Goal: Check status: Check status

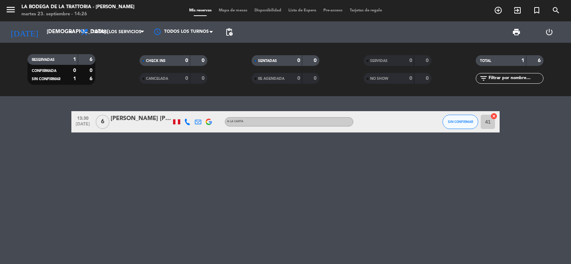
click at [51, 32] on input "[DEMOGRAPHIC_DATA] [DATE]" at bounding box center [77, 32] width 69 height 14
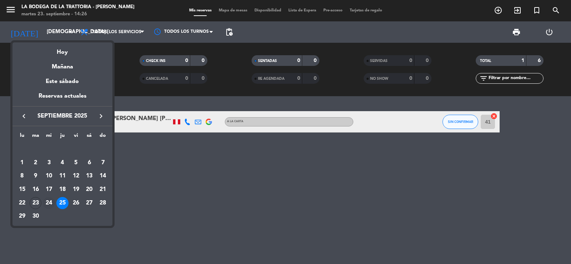
click at [49, 203] on div "24" at bounding box center [49, 203] width 12 height 12
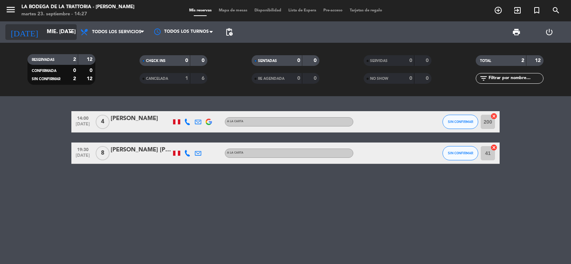
click at [43, 27] on input "mié. [DATE]" at bounding box center [77, 32] width 69 height 14
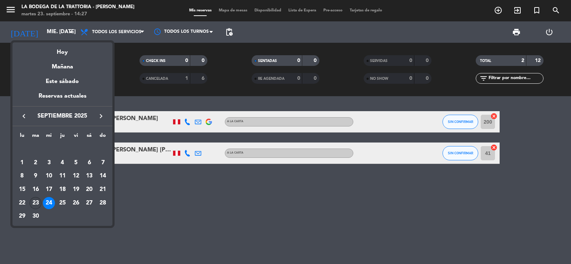
click at [31, 203] on div "23" at bounding box center [36, 203] width 12 height 12
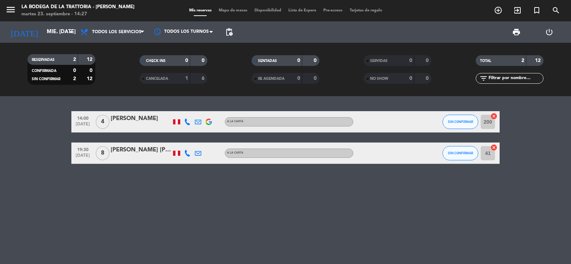
type input "[DATE] sep."
click at [137, 149] on div "[PERSON_NAME]" at bounding box center [141, 150] width 61 height 9
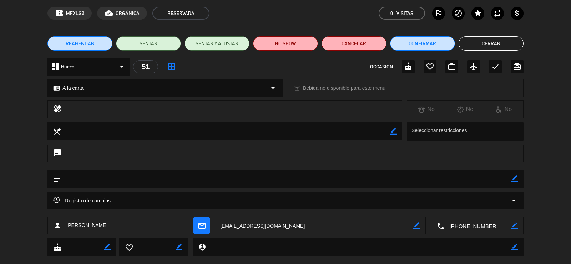
scroll to position [41, 0]
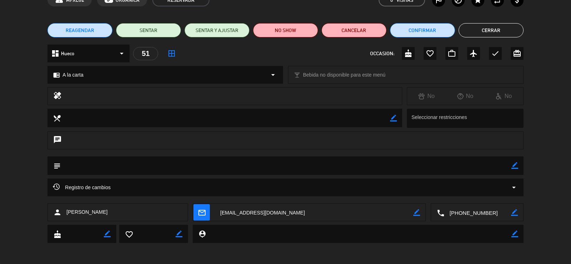
click at [472, 214] on textarea at bounding box center [477, 213] width 67 height 18
click at [270, 212] on textarea at bounding box center [314, 213] width 198 height 18
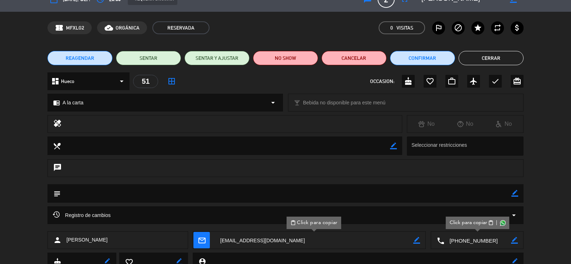
scroll to position [0, 0]
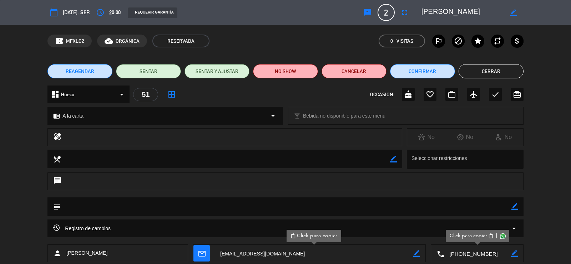
click at [471, 70] on button "Cerrar" at bounding box center [491, 71] width 65 height 14
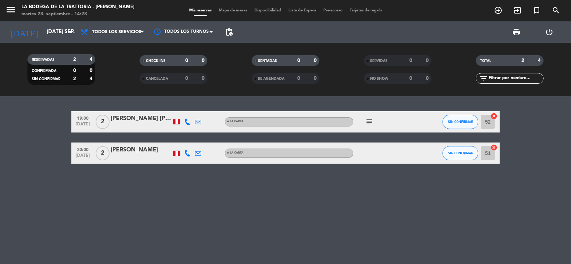
click at [92, 200] on div "19:00 [DATE] 2 [PERSON_NAME] [PERSON_NAME] Bances A la carta subject SIN CONFIR…" at bounding box center [285, 180] width 571 height 168
